Goal: Book appointment/travel/reservation

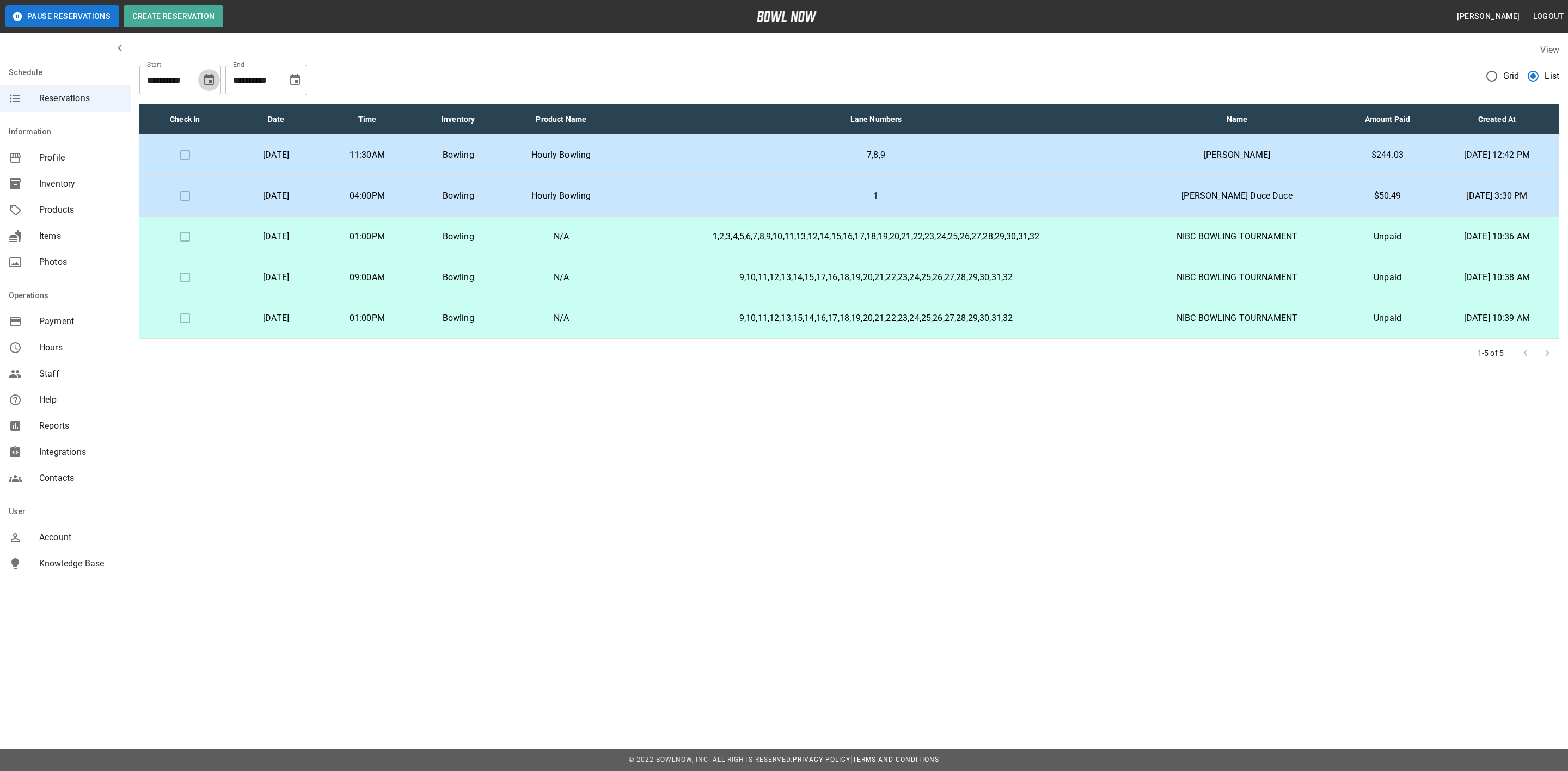
click at [216, 79] on button "Choose date, selected date is Sep 28, 2025" at bounding box center [209, 79] width 22 height 22
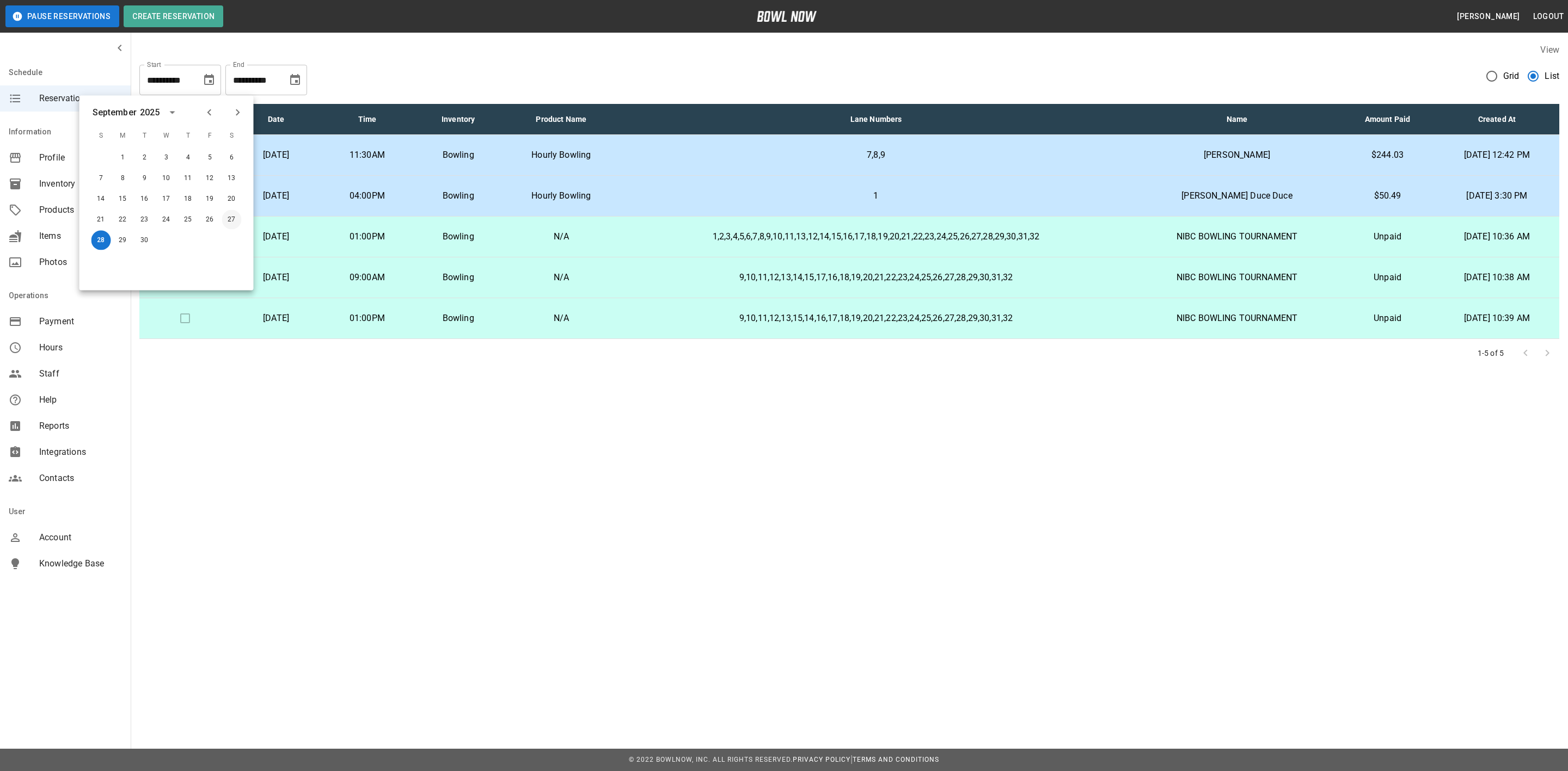
click at [232, 217] on button "27" at bounding box center [232, 220] width 19 height 19
type input "**********"
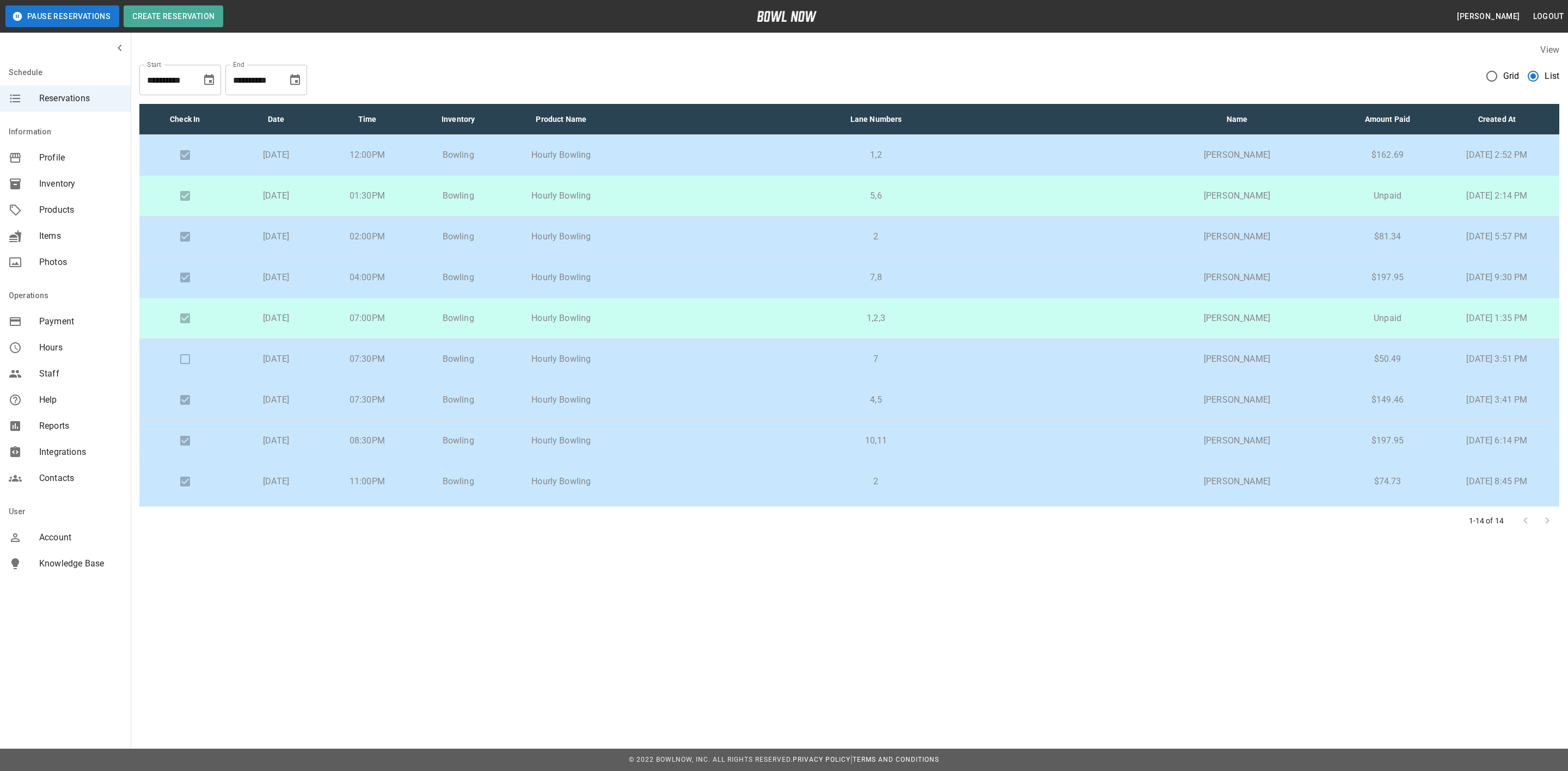
click at [685, 193] on p "5,6" at bounding box center [876, 196] width 498 height 13
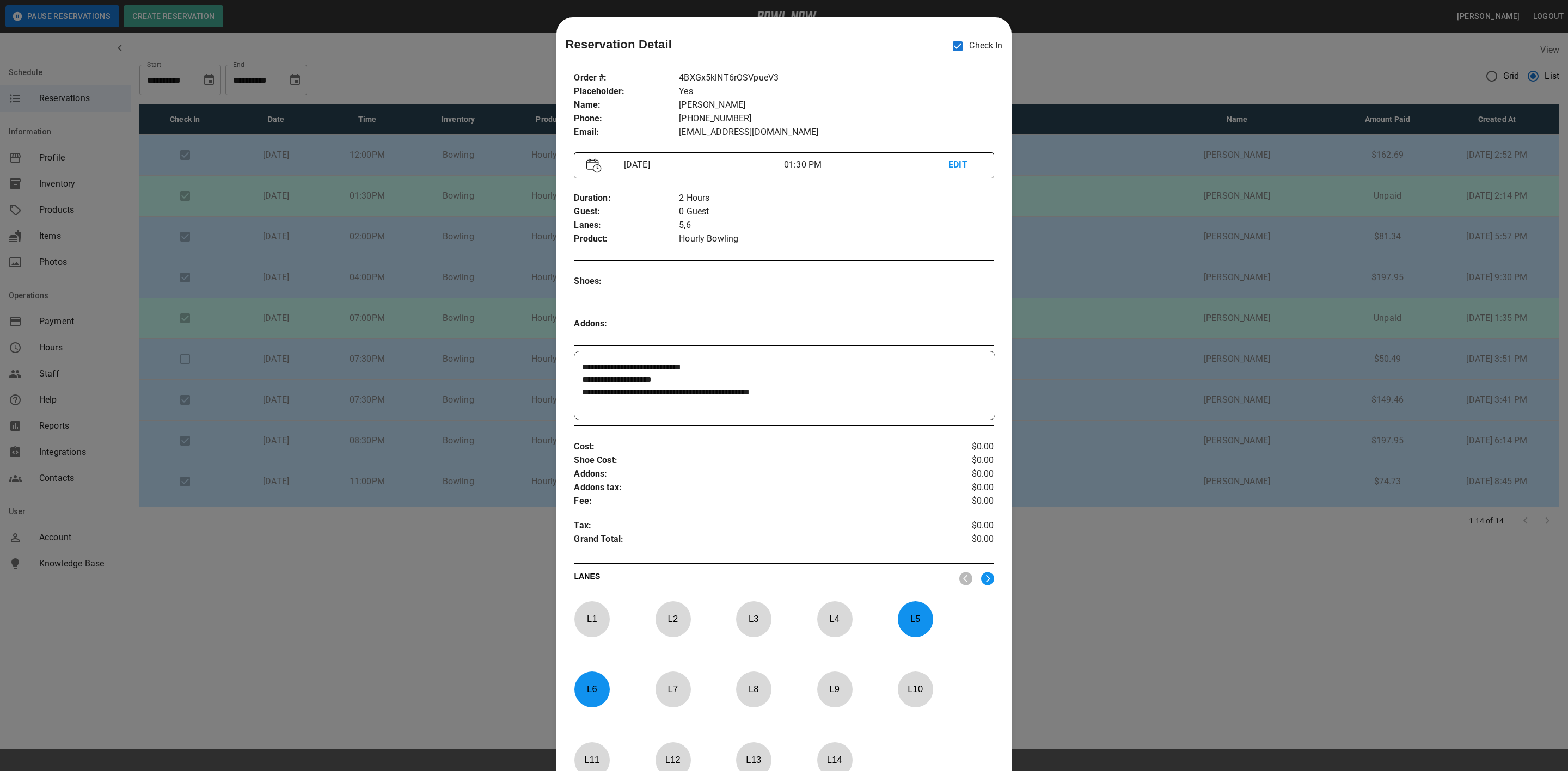
scroll to position [17, 0]
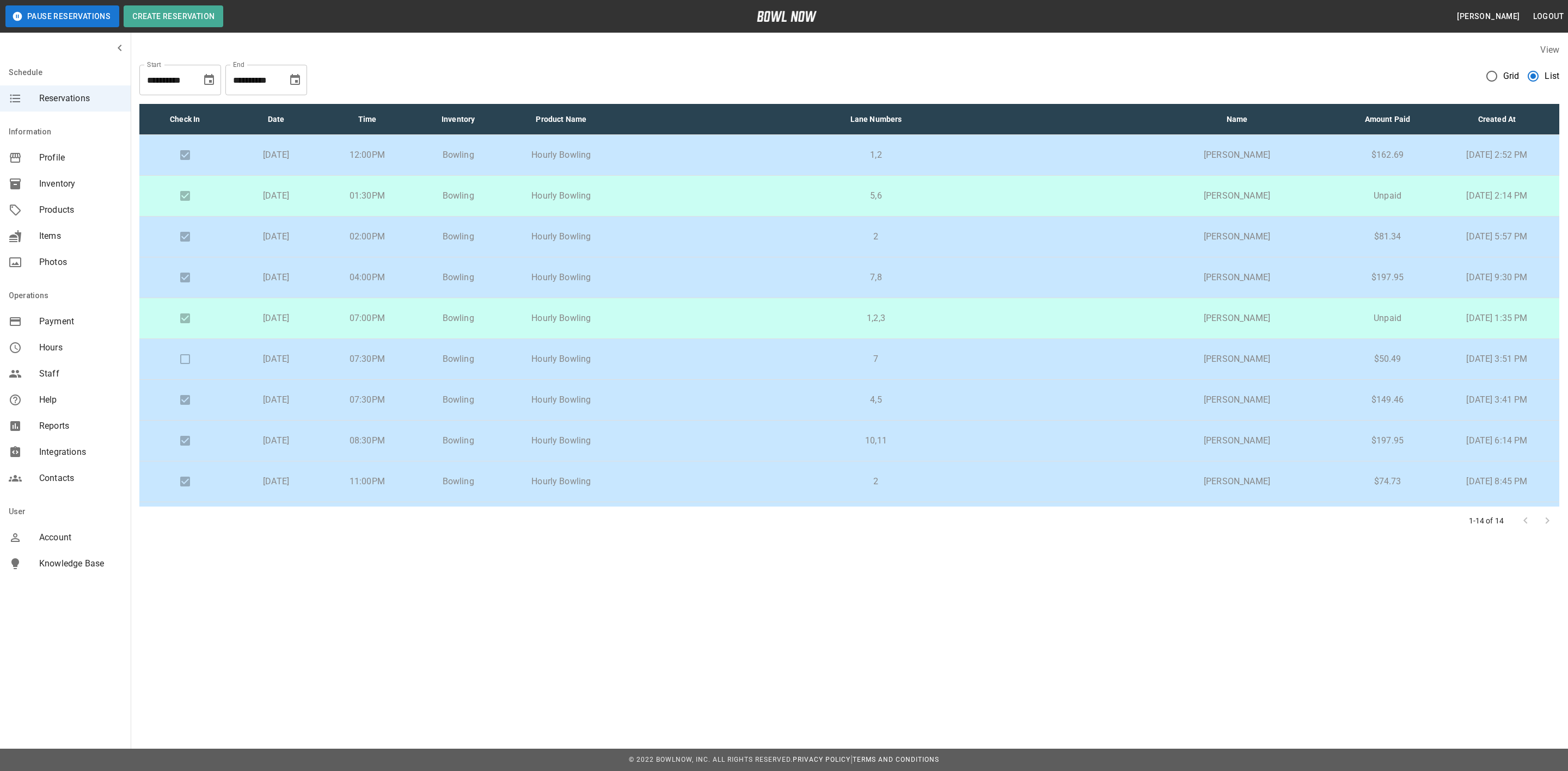
click at [742, 283] on p "7,8" at bounding box center [876, 277] width 498 height 13
click at [717, 236] on p "2" at bounding box center [876, 237] width 498 height 13
click at [709, 234] on p "2" at bounding box center [876, 237] width 498 height 13
click at [725, 152] on p "1,2" at bounding box center [876, 154] width 498 height 13
click at [737, 276] on p "7,8" at bounding box center [876, 277] width 498 height 13
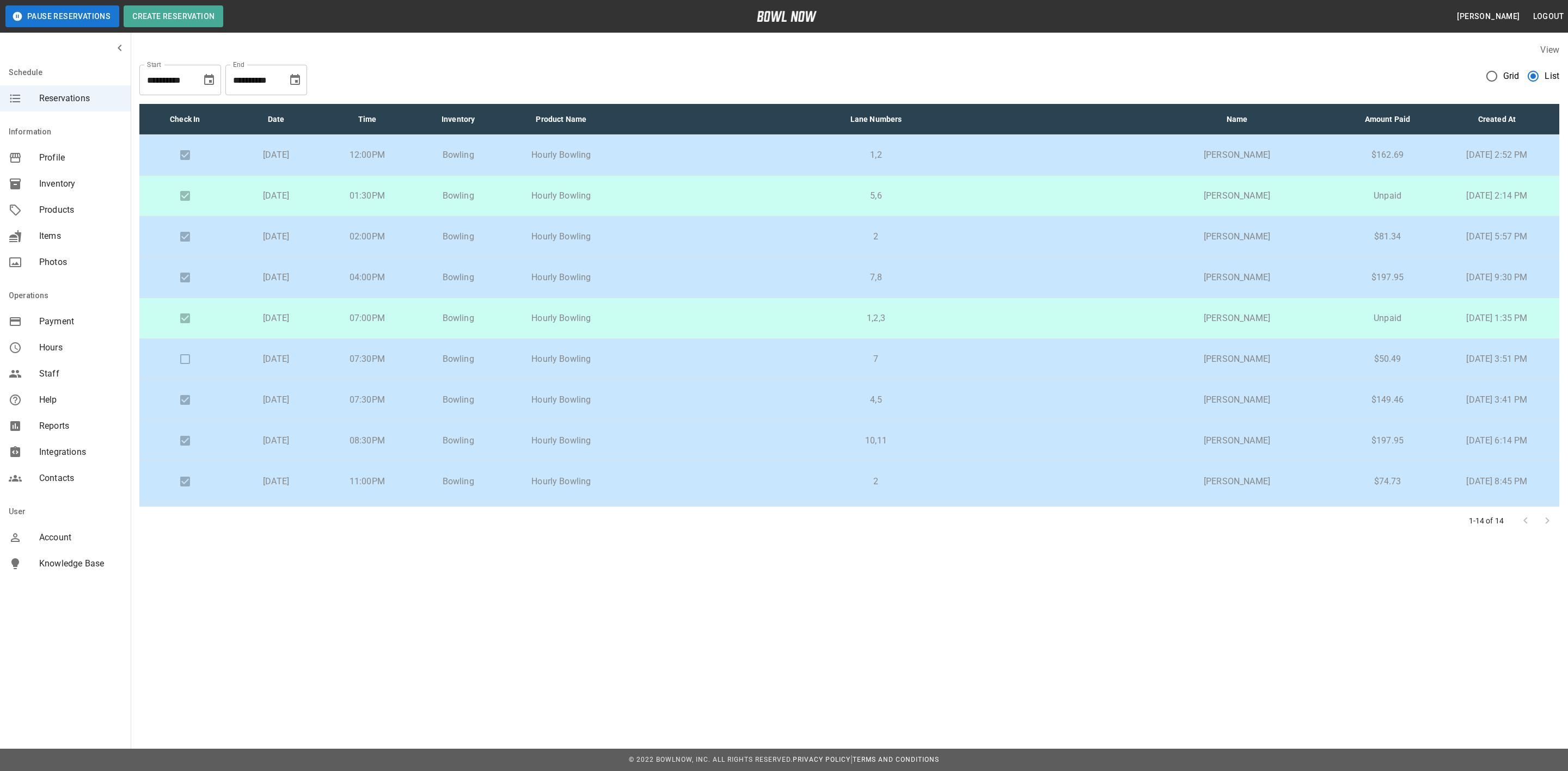
click at [723, 356] on p "7" at bounding box center [876, 359] width 498 height 13
click at [729, 395] on p "4,5" at bounding box center [876, 399] width 498 height 13
click at [729, 438] on p "10,11" at bounding box center [876, 440] width 498 height 13
click at [726, 477] on p "2" at bounding box center [876, 482] width 498 height 13
click at [733, 202] on p "5,6" at bounding box center [876, 196] width 498 height 13
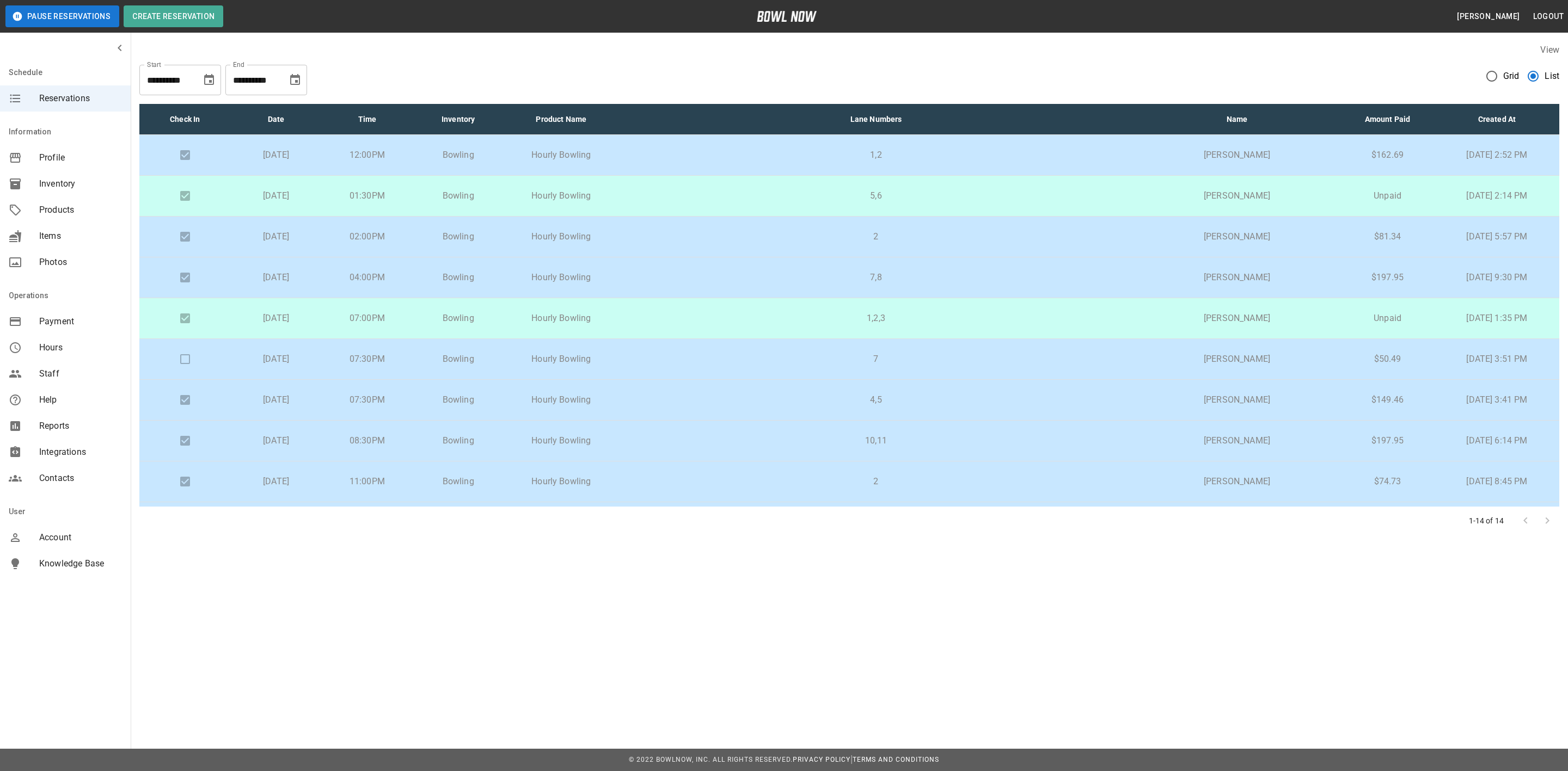
click at [712, 322] on p "1,2,3" at bounding box center [876, 318] width 498 height 13
click at [724, 358] on p "7" at bounding box center [876, 359] width 498 height 13
click at [691, 230] on p "2" at bounding box center [876, 237] width 498 height 13
click at [704, 200] on p "5,6" at bounding box center [876, 196] width 498 height 13
click at [746, 195] on p "5,6" at bounding box center [876, 196] width 498 height 13
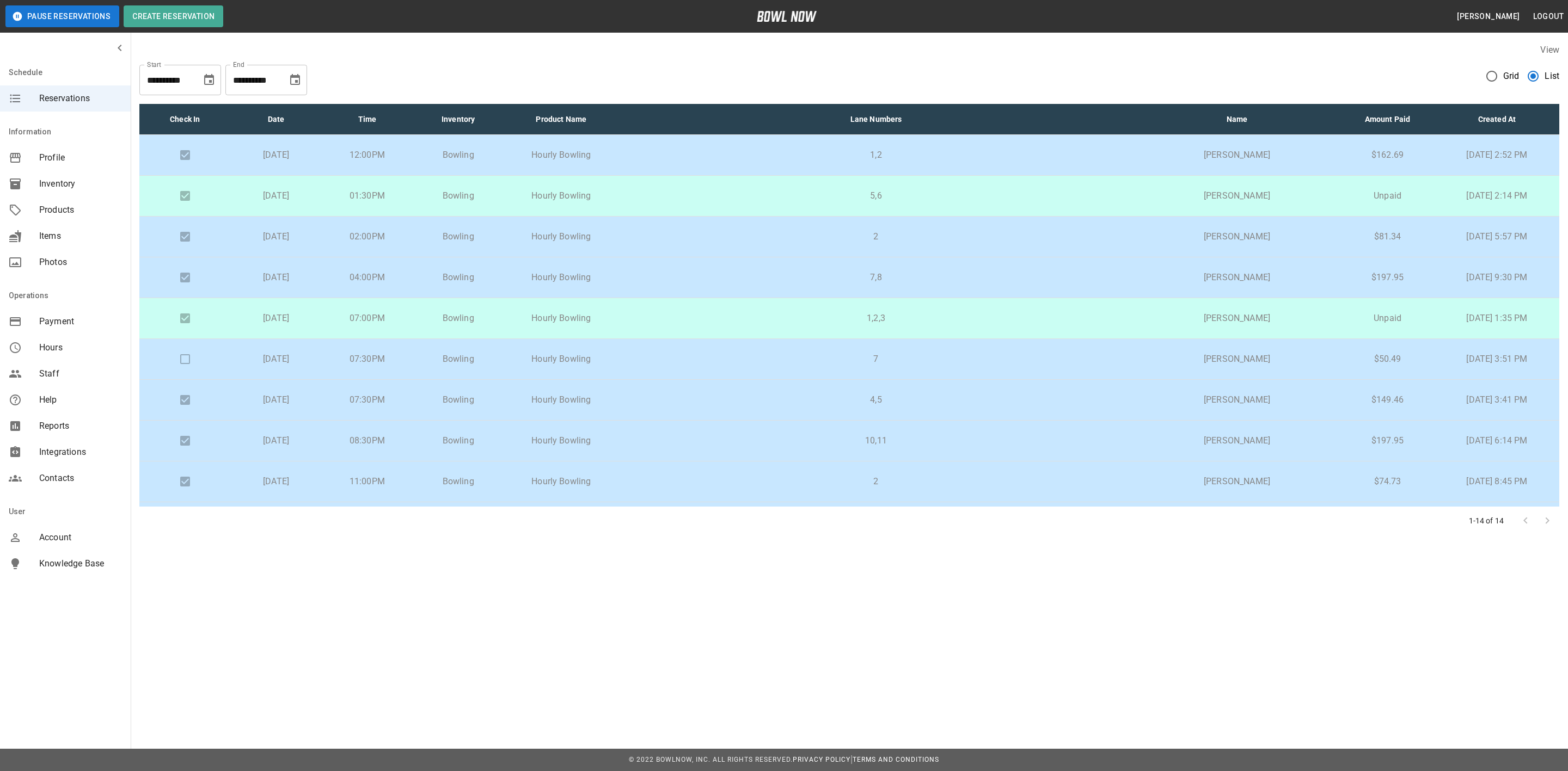
click at [728, 196] on p "5,6" at bounding box center [876, 196] width 498 height 13
click at [717, 154] on p "1,2" at bounding box center [876, 154] width 498 height 13
click at [748, 230] on p "2" at bounding box center [876, 237] width 498 height 13
click at [739, 273] on p "7,8" at bounding box center [876, 277] width 498 height 13
click at [735, 356] on p "7" at bounding box center [876, 359] width 498 height 13
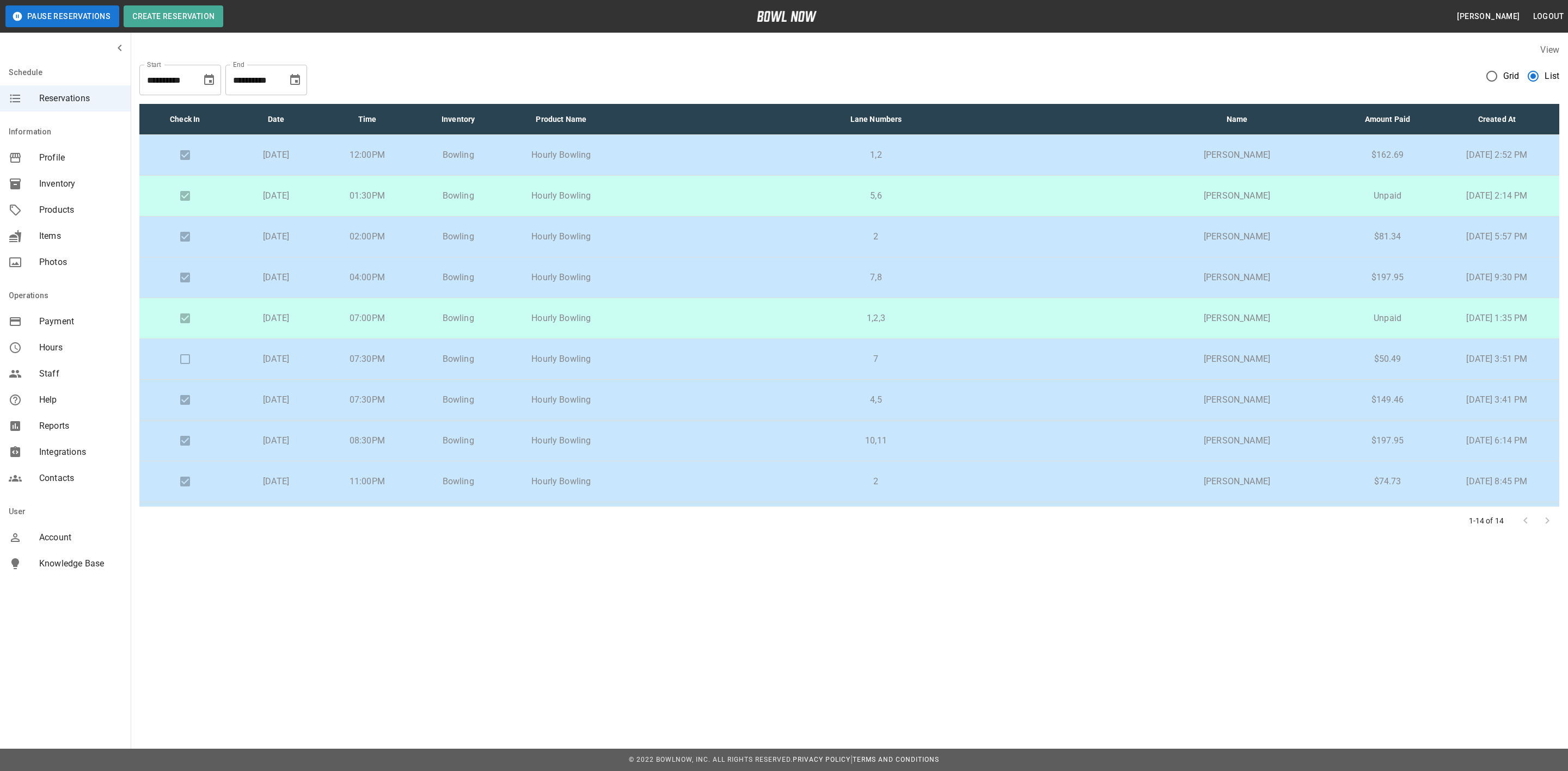
click at [735, 403] on p "4,5" at bounding box center [876, 399] width 498 height 13
click at [739, 436] on p "10,11" at bounding box center [876, 440] width 498 height 13
click at [737, 475] on td "2" at bounding box center [876, 482] width 515 height 41
